Goal: Download file/media

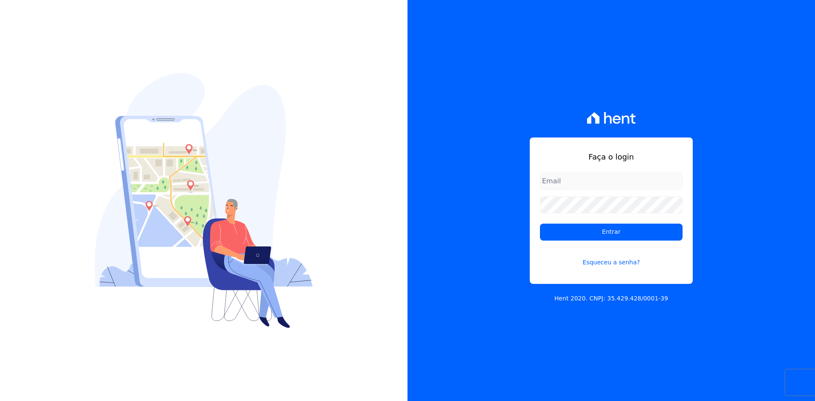
type input "[EMAIL_ADDRESS][DOMAIN_NAME]"
click at [775, 236] on div "Faça o login [EMAIL_ADDRESS][DOMAIN_NAME] Entrar Esqueceu a senha? Hent 2020. C…" at bounding box center [610, 200] width 407 height 401
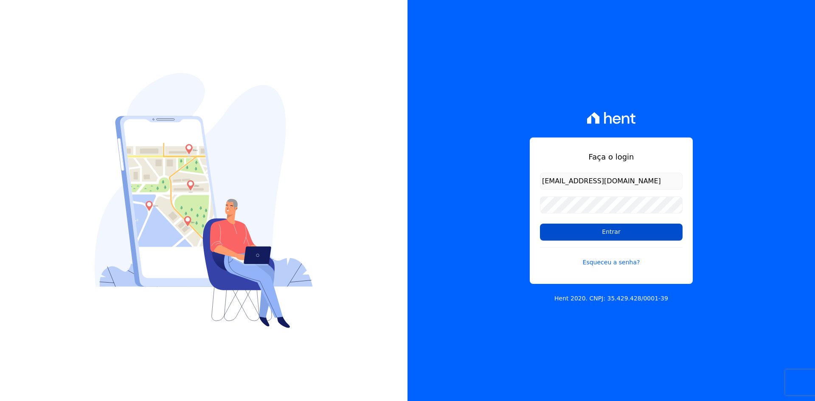
click at [615, 233] on input "Entrar" at bounding box center [611, 232] width 143 height 17
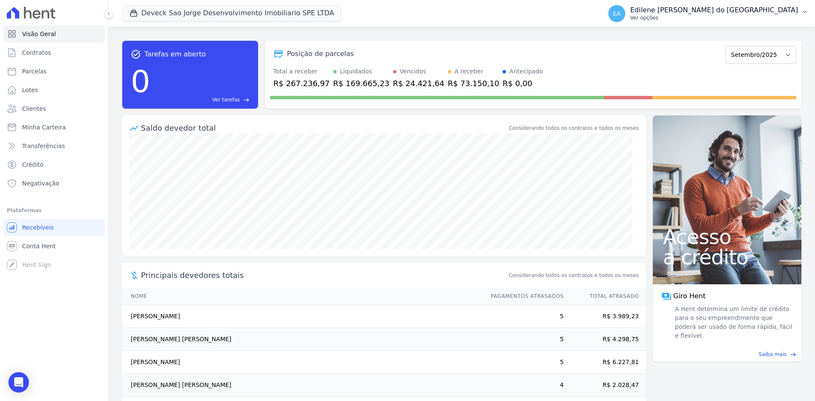
click at [676, 17] on p "Ver opções" at bounding box center [714, 17] width 168 height 7
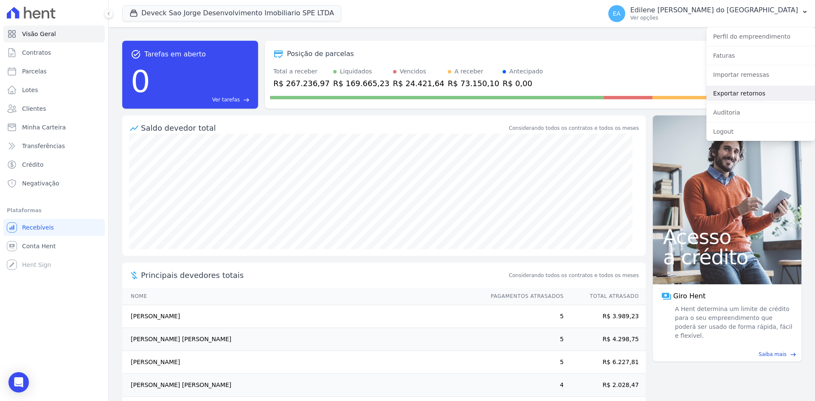
click at [741, 94] on link "Exportar retornos" at bounding box center [760, 93] width 109 height 15
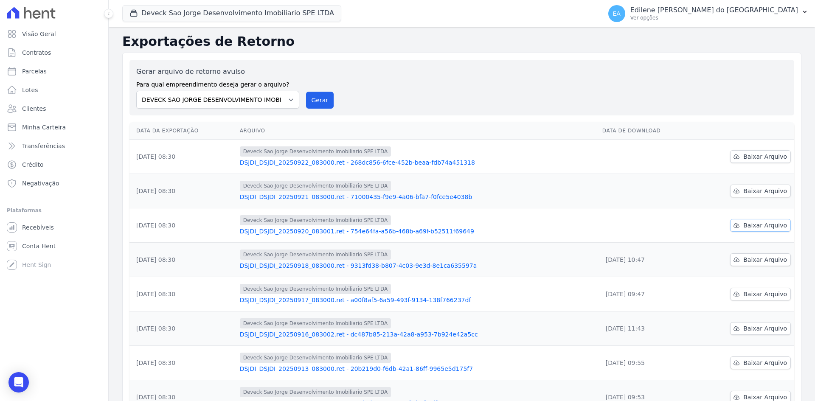
click at [760, 225] on span "Baixar Arquivo" at bounding box center [765, 225] width 44 height 8
click at [757, 190] on span "Baixar Arquivo" at bounding box center [765, 191] width 44 height 8
click at [760, 158] on span "Baixar Arquivo" at bounding box center [765, 156] width 44 height 8
